Goal: Check status: Check status

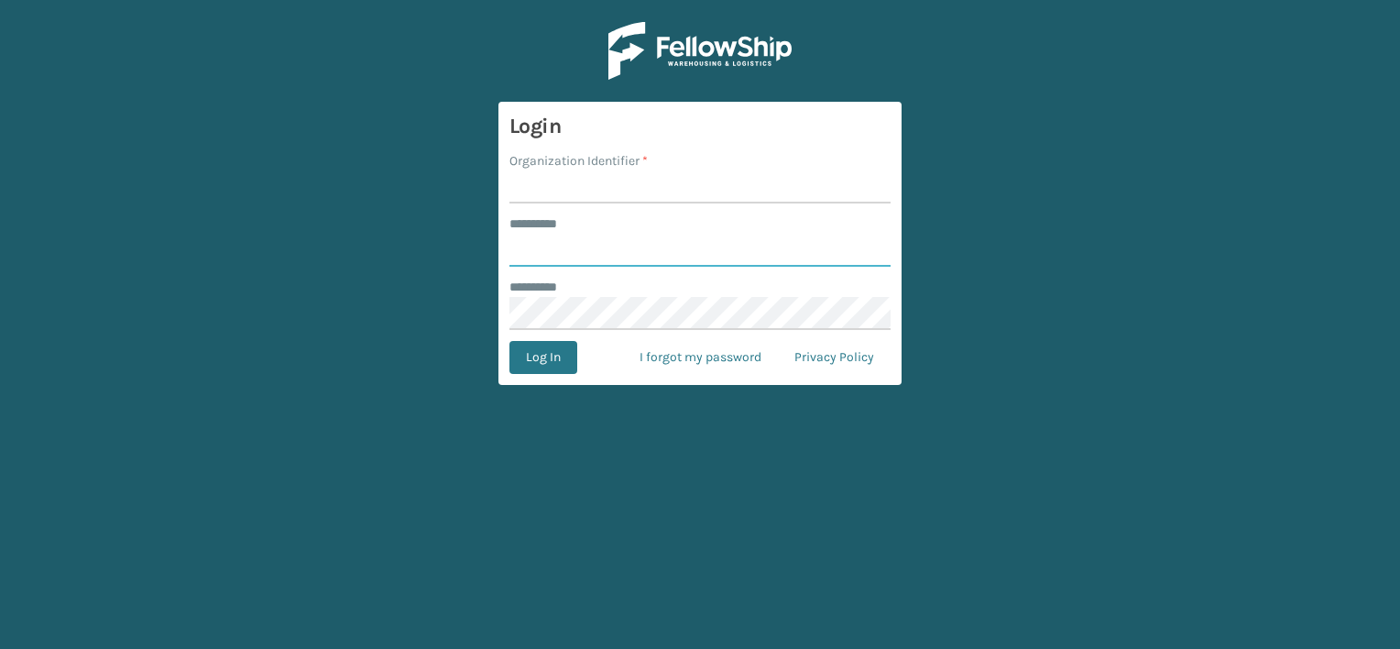
type input "***"
click at [572, 192] on input "Organization Identifier *" at bounding box center [699, 186] width 381 height 33
drag, startPoint x: 574, startPoint y: 185, endPoint x: 665, endPoint y: 190, distance: 91.7
click at [665, 190] on input "LIFESTYLE SOLUTIONS" at bounding box center [699, 186] width 381 height 33
click at [603, 190] on input "LIFESTYLE SOLUTIONS" at bounding box center [699, 186] width 381 height 33
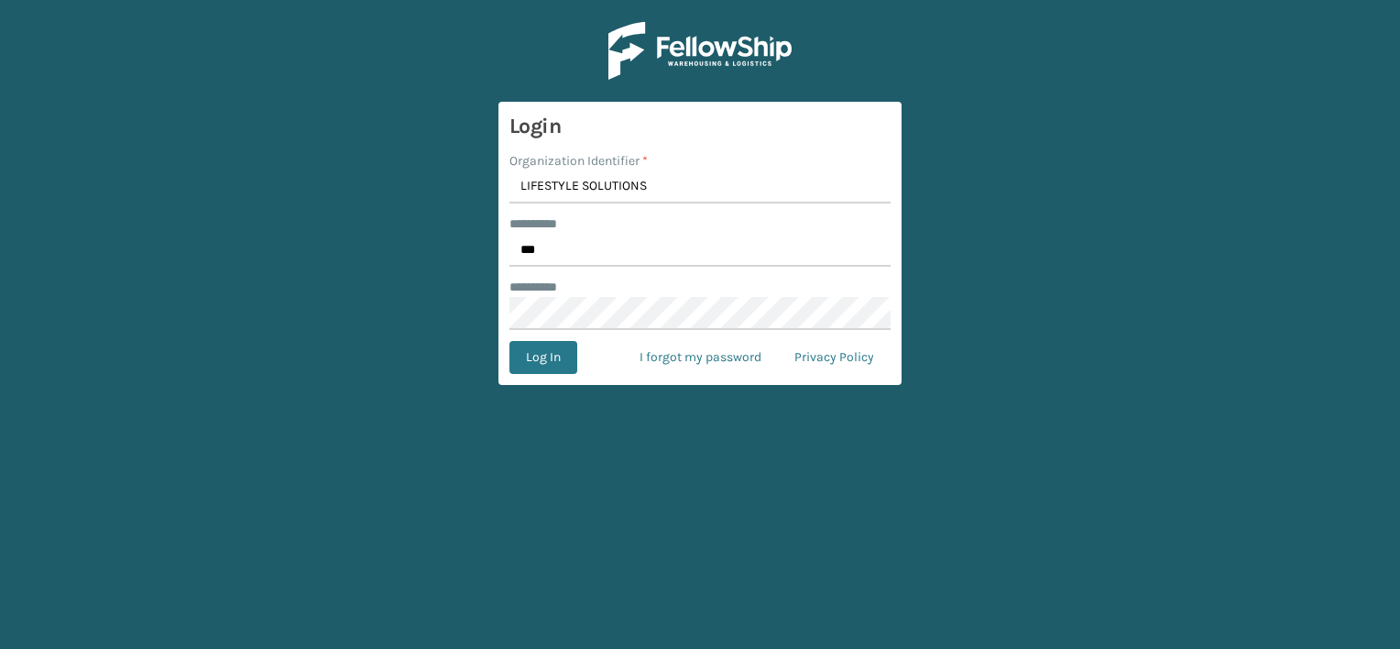
drag, startPoint x: 578, startPoint y: 187, endPoint x: 690, endPoint y: 190, distance: 111.8
click at [690, 190] on input "LIFESTYLE SOLUTIONS" at bounding box center [699, 186] width 381 height 33
type input "LIFESTYLE"
click at [546, 356] on button "Log In" at bounding box center [543, 357] width 68 height 33
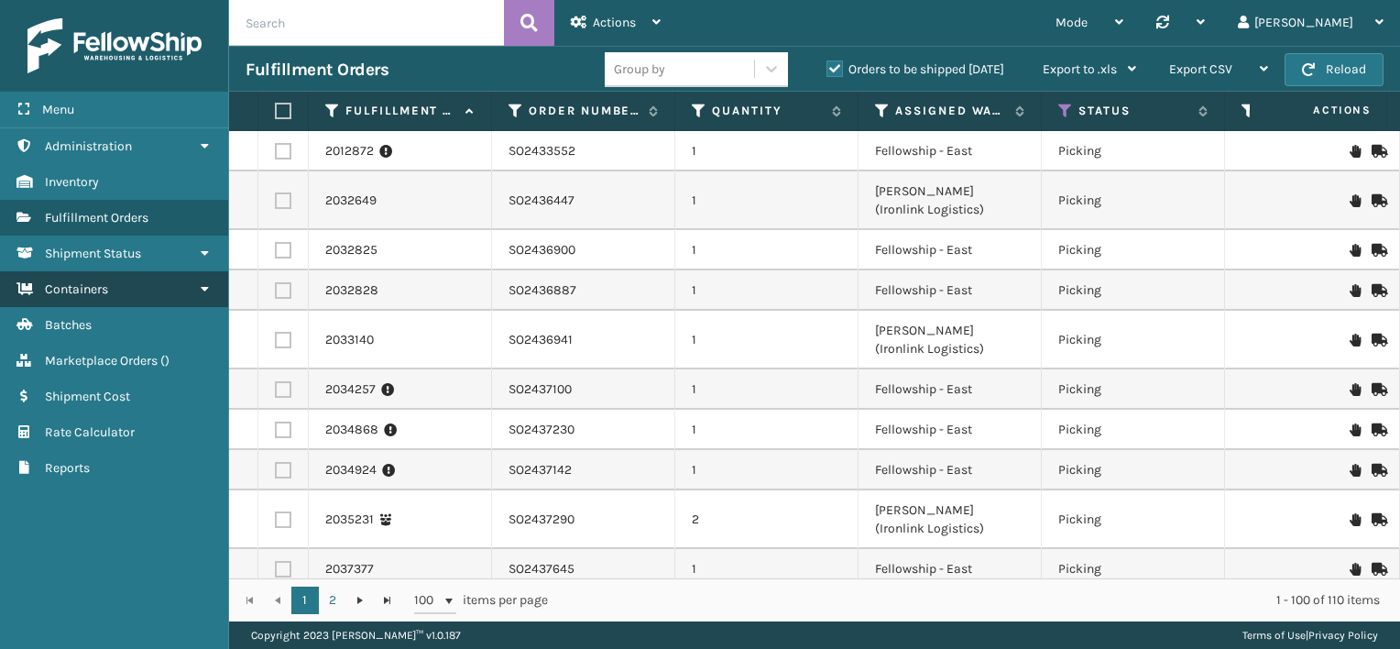
click at [124, 294] on link "Containers" at bounding box center [114, 289] width 228 height 36
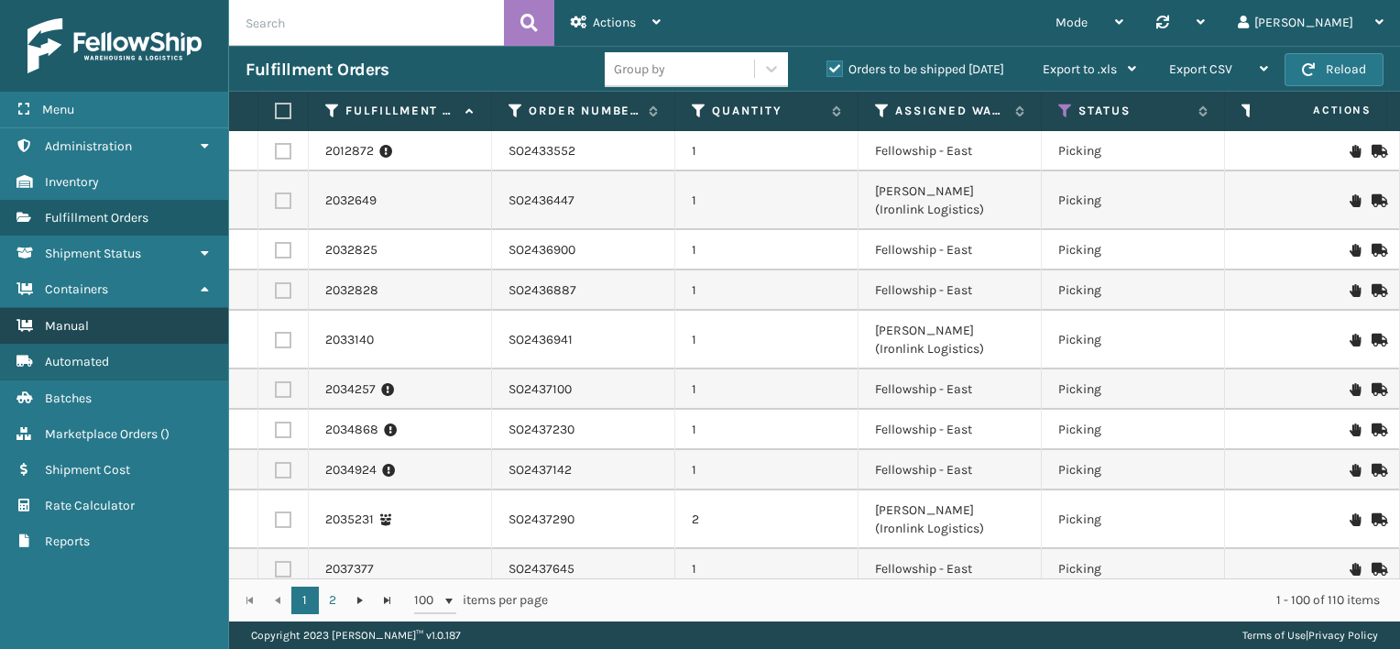
click at [122, 329] on link "Manual" at bounding box center [114, 326] width 228 height 36
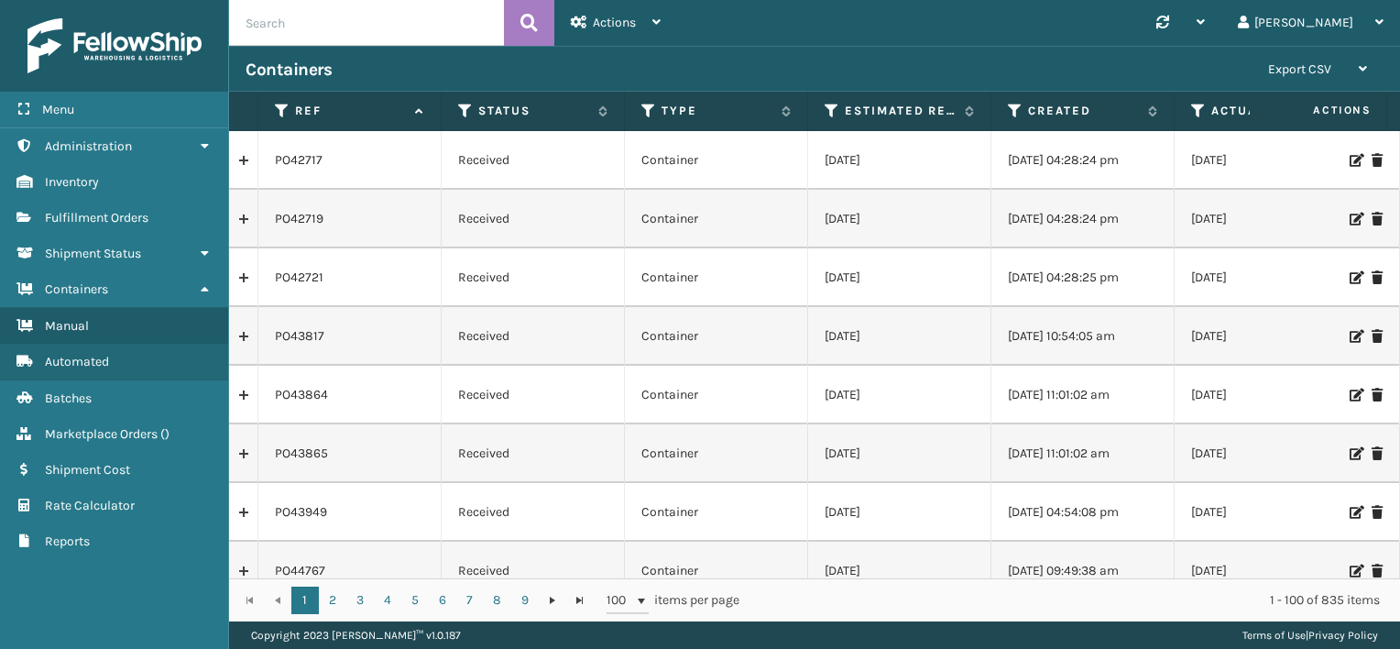
paste input "PO49719"
type input "PO49719"
click at [533, 9] on icon at bounding box center [528, 22] width 17 height 27
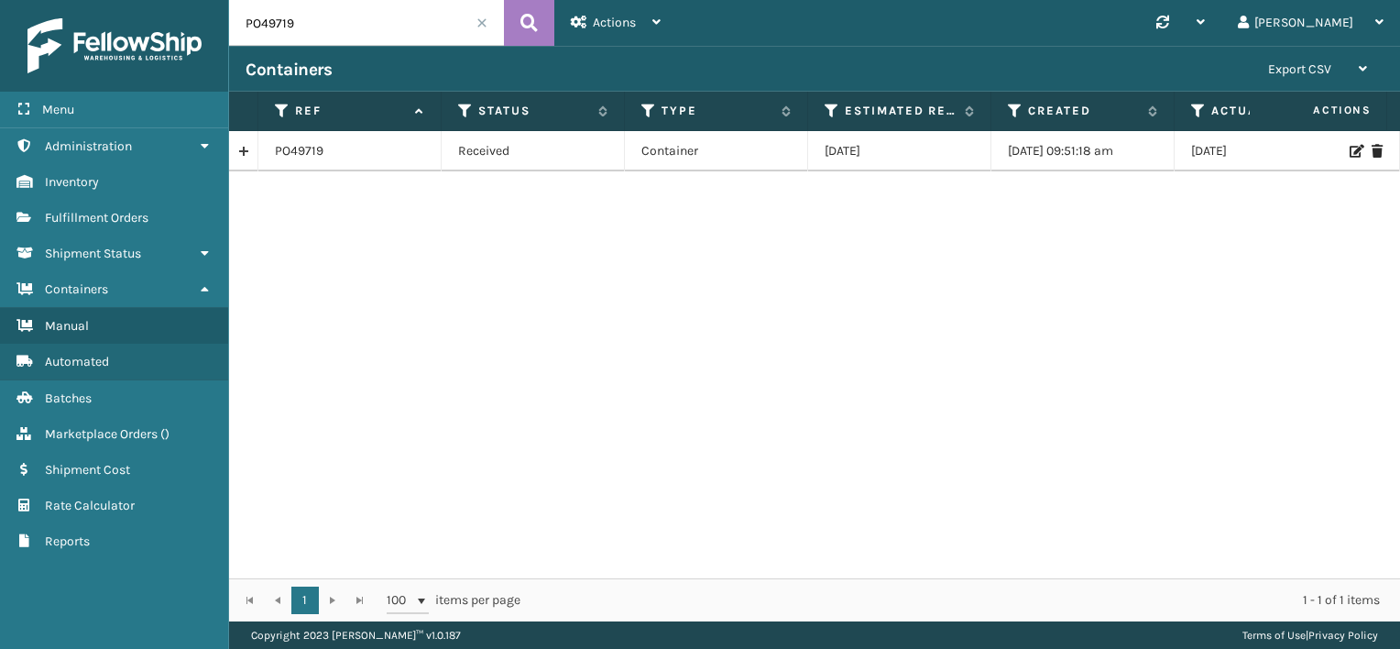
click at [243, 152] on link at bounding box center [243, 151] width 28 height 29
